Goal: Navigation & Orientation: Find specific page/section

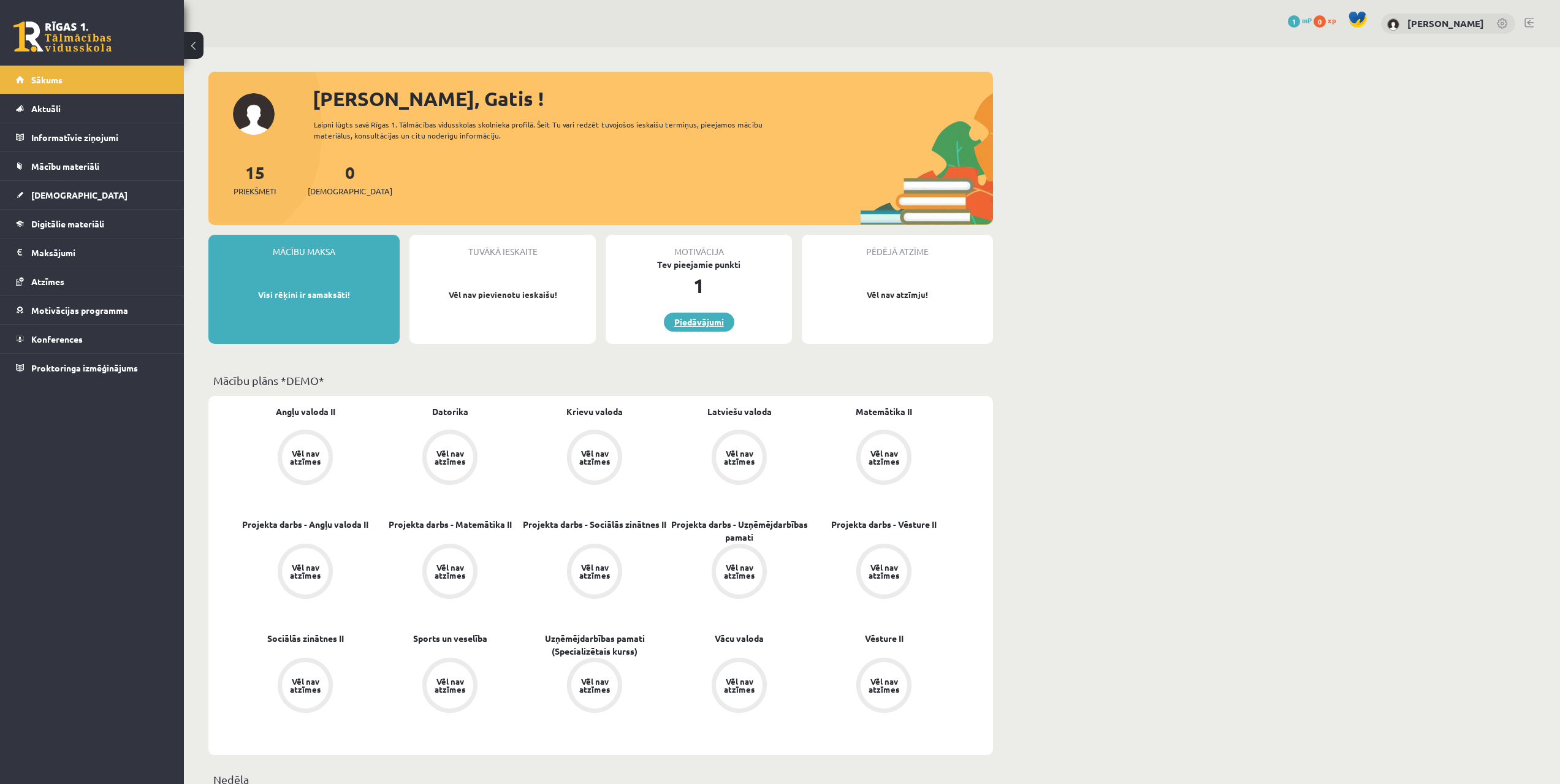
click at [694, 330] on link "Piedāvājumi" at bounding box center [699, 321] width 70 height 19
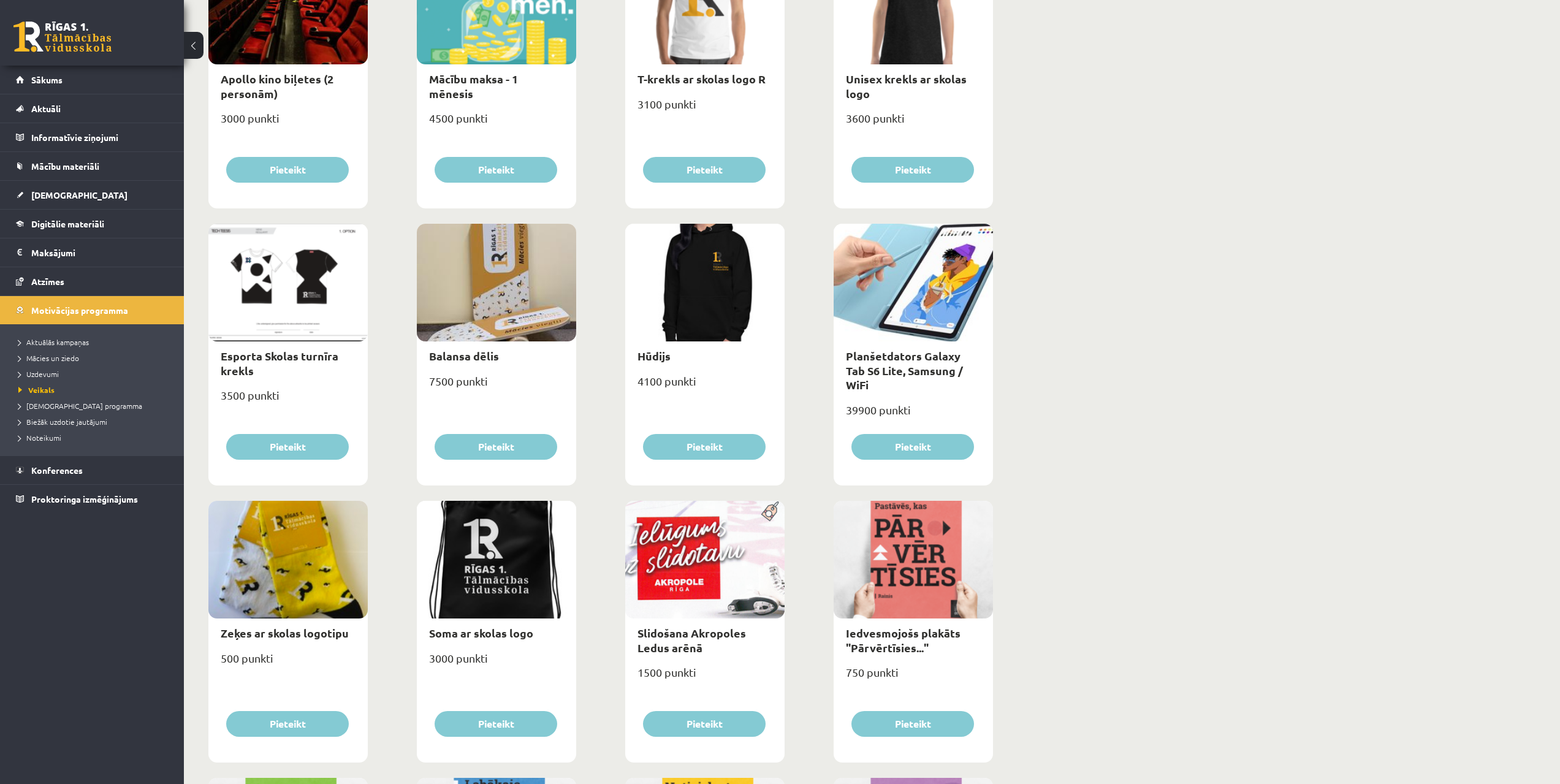
scroll to position [552, 0]
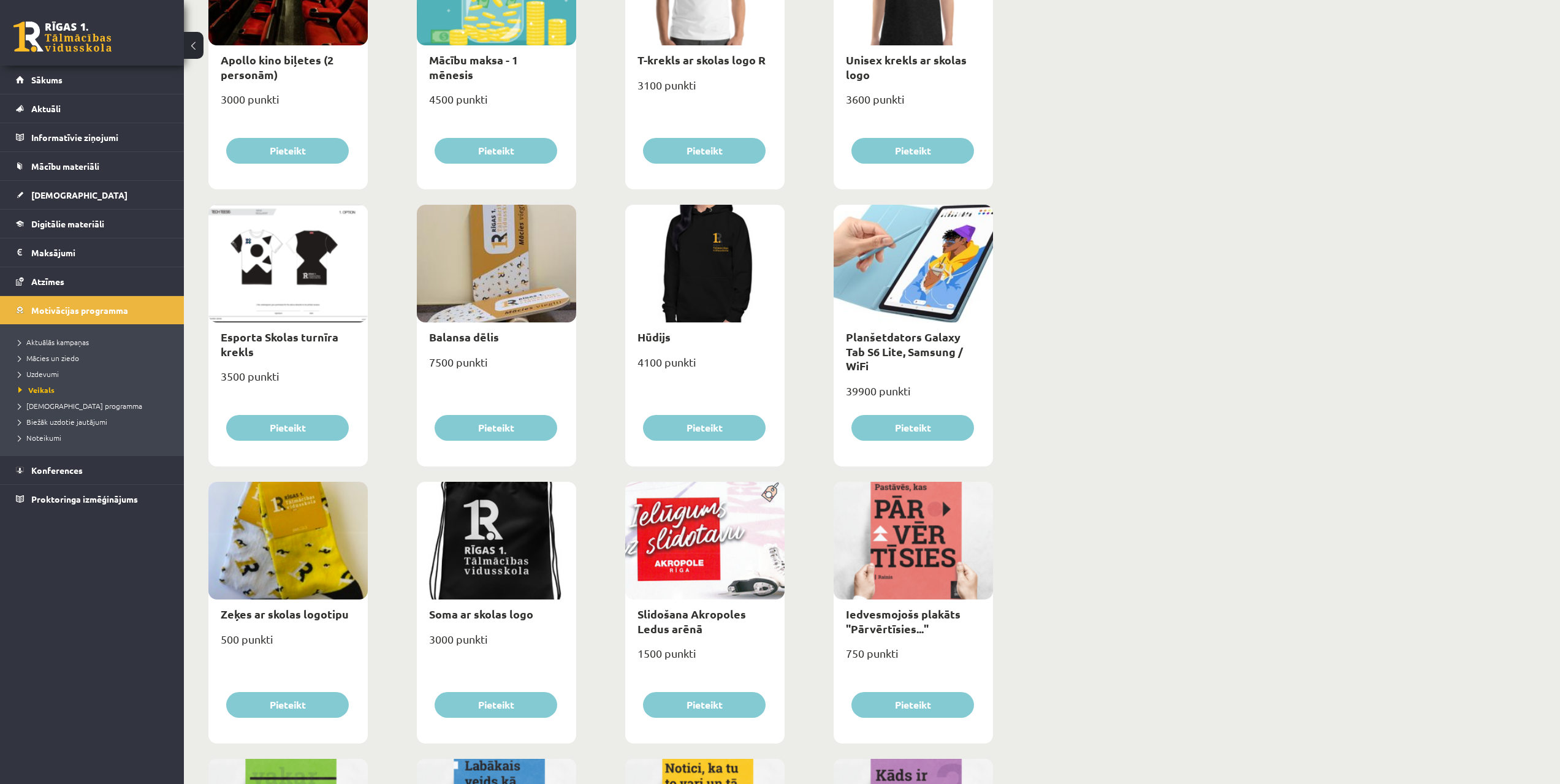
click at [683, 269] on div at bounding box center [705, 264] width 160 height 118
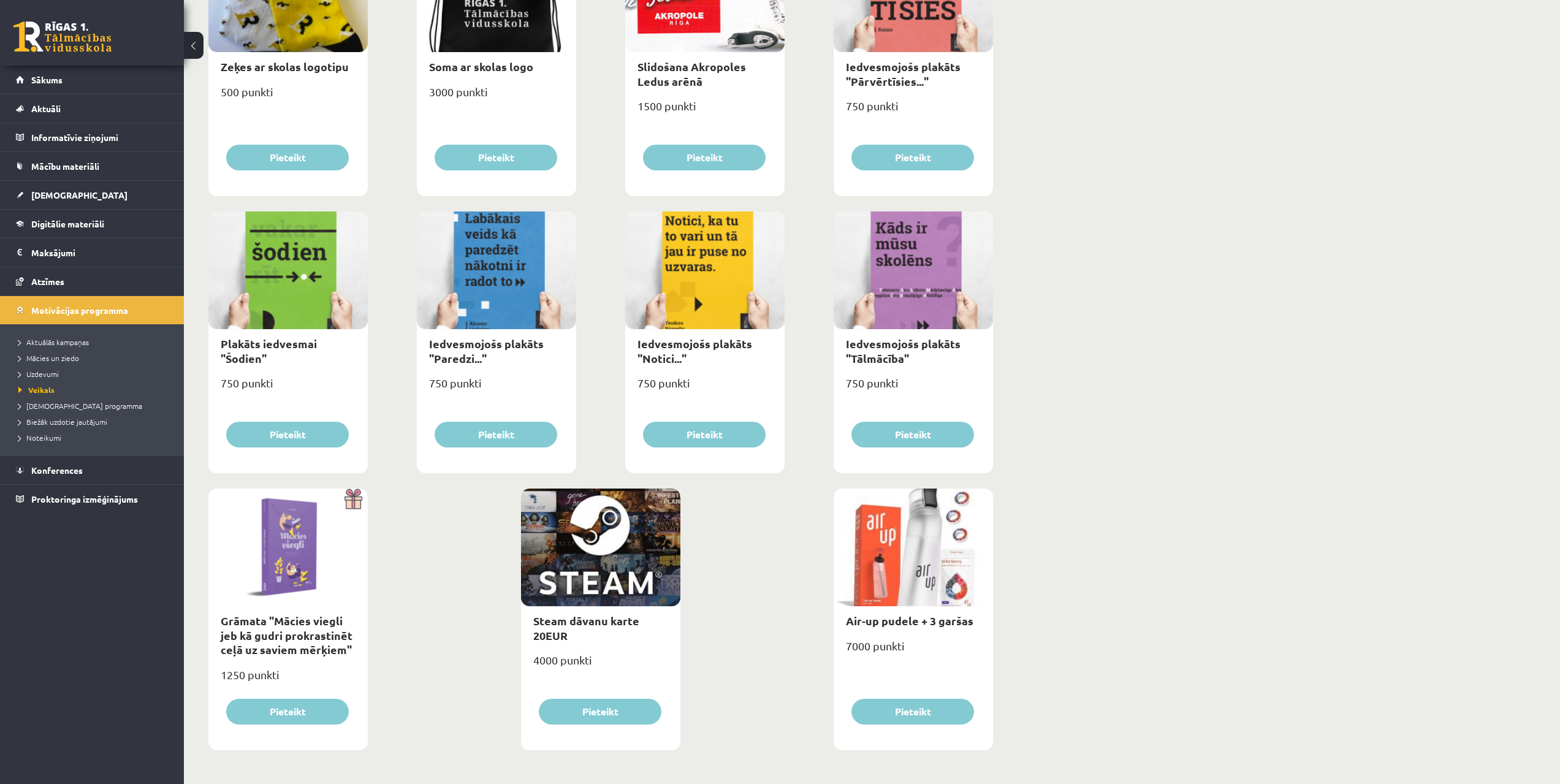
scroll to position [1038, 0]
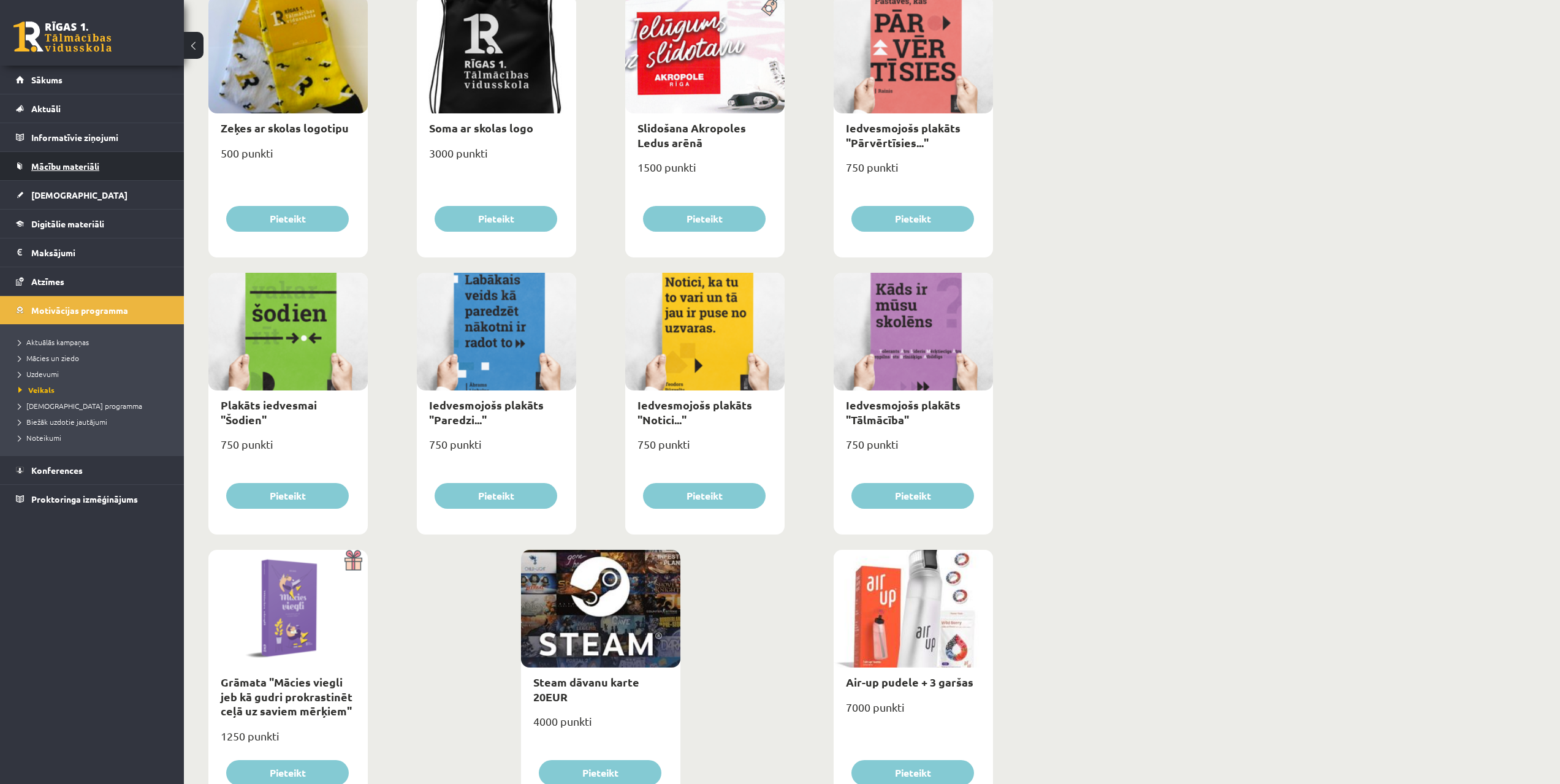
click at [73, 166] on span "Mācību materiāli" at bounding box center [65, 166] width 68 height 11
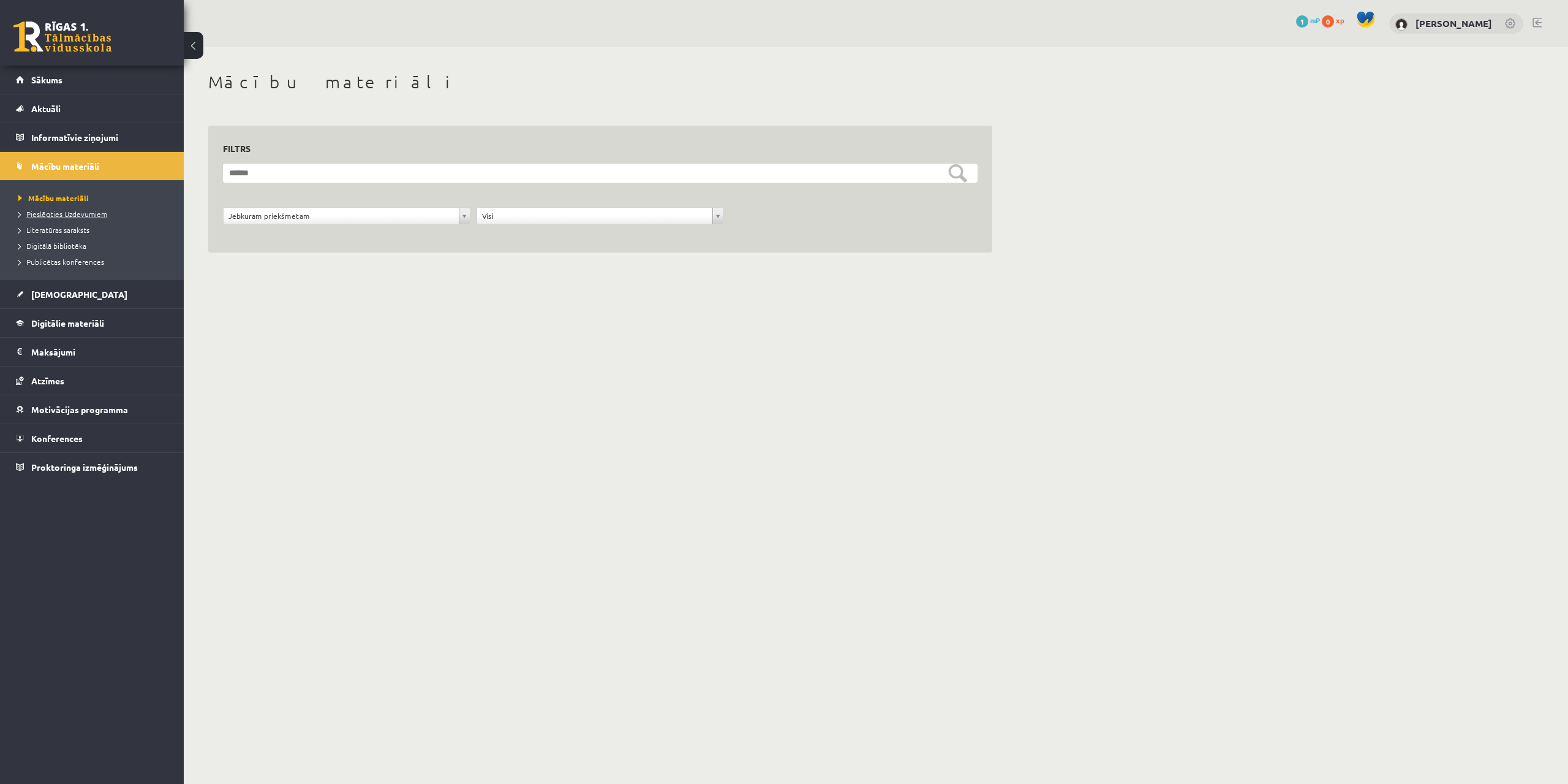
click at [73, 215] on span "Pieslēgties Uzdevumiem" at bounding box center [63, 213] width 89 height 10
click at [66, 317] on link "Digitālie materiāli" at bounding box center [92, 323] width 153 height 28
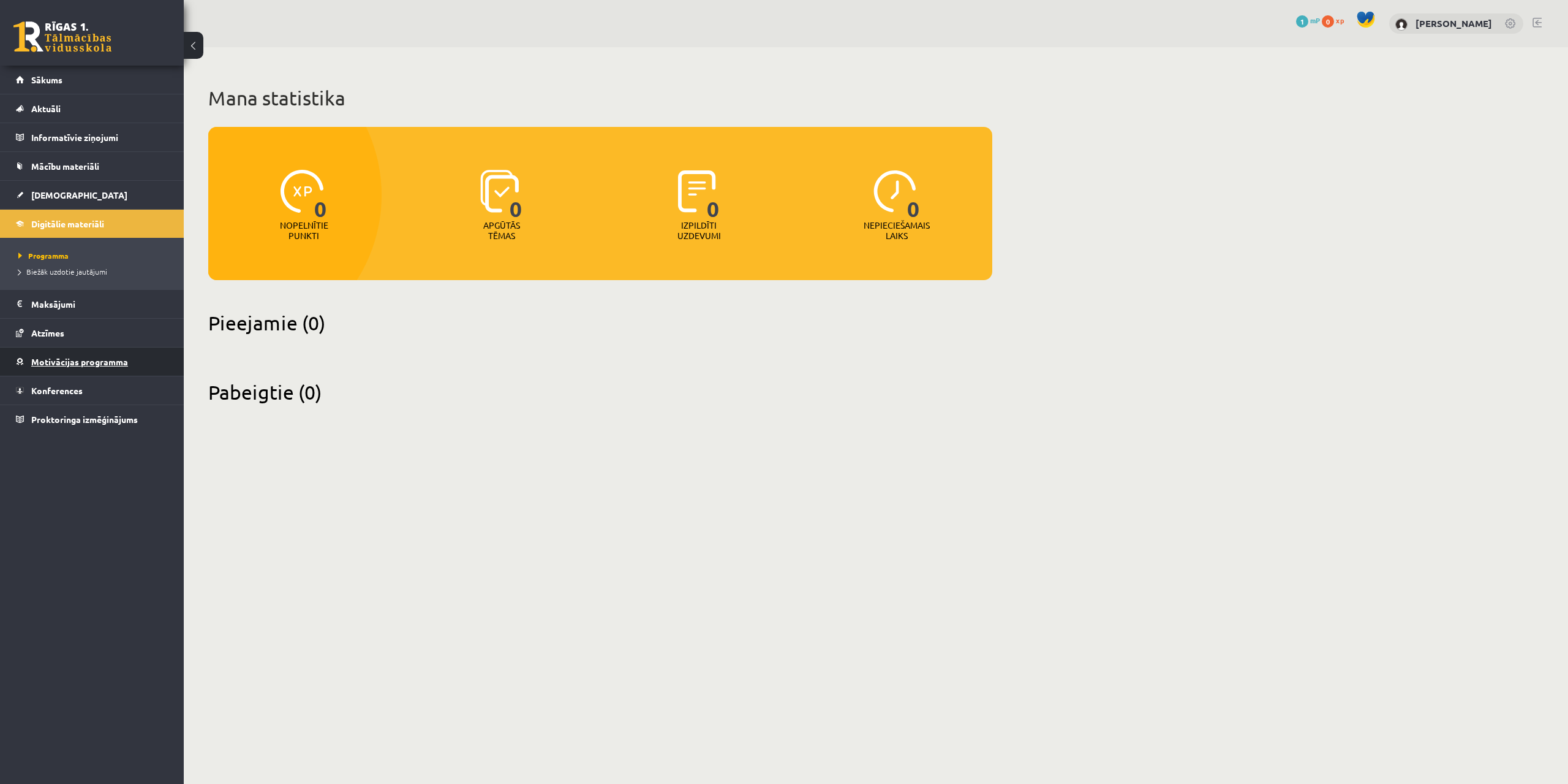
click at [36, 358] on span "Motivācijas programma" at bounding box center [79, 361] width 97 height 11
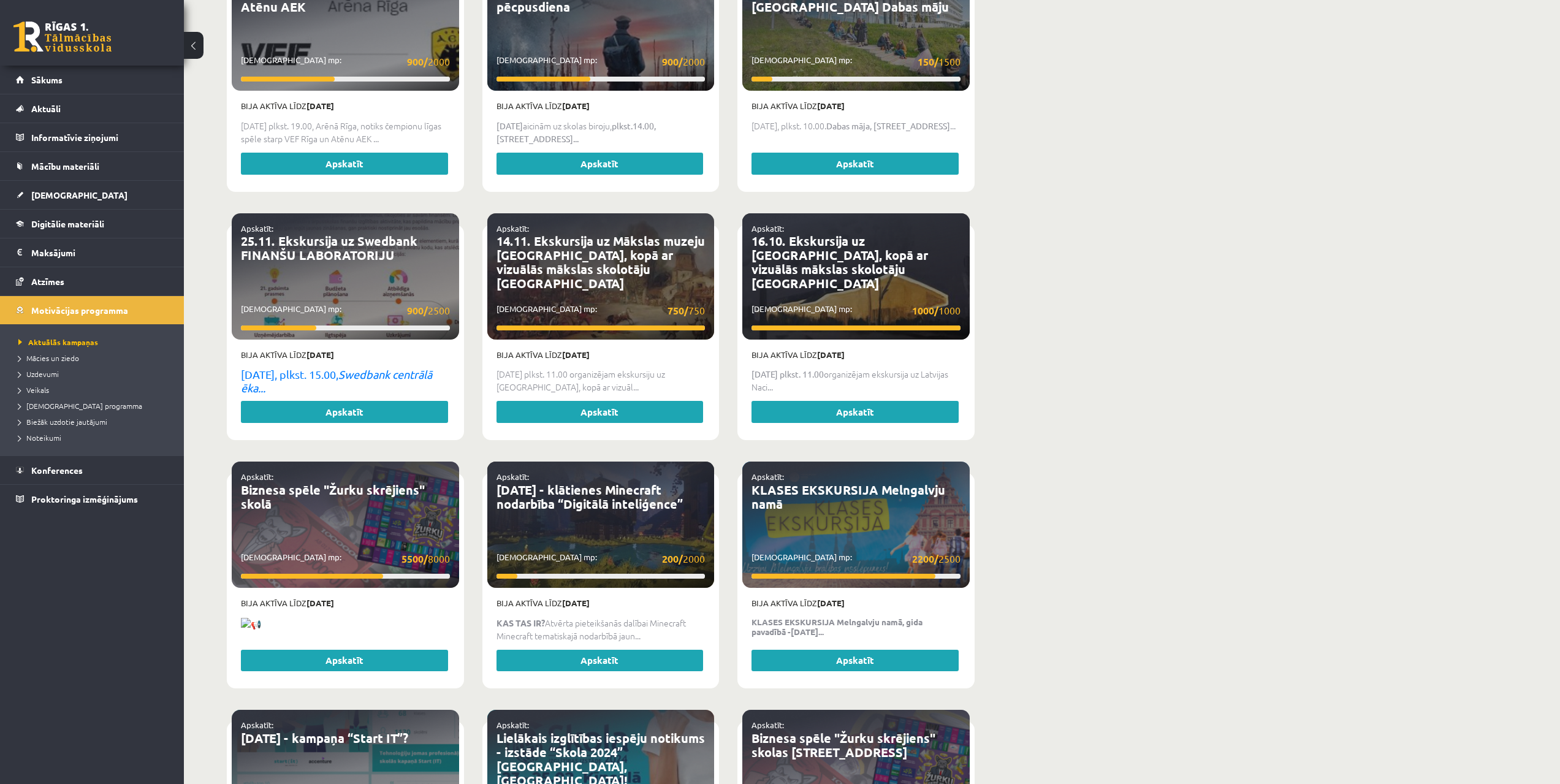
scroll to position [1349, 0]
